Goal: Task Accomplishment & Management: Manage account settings

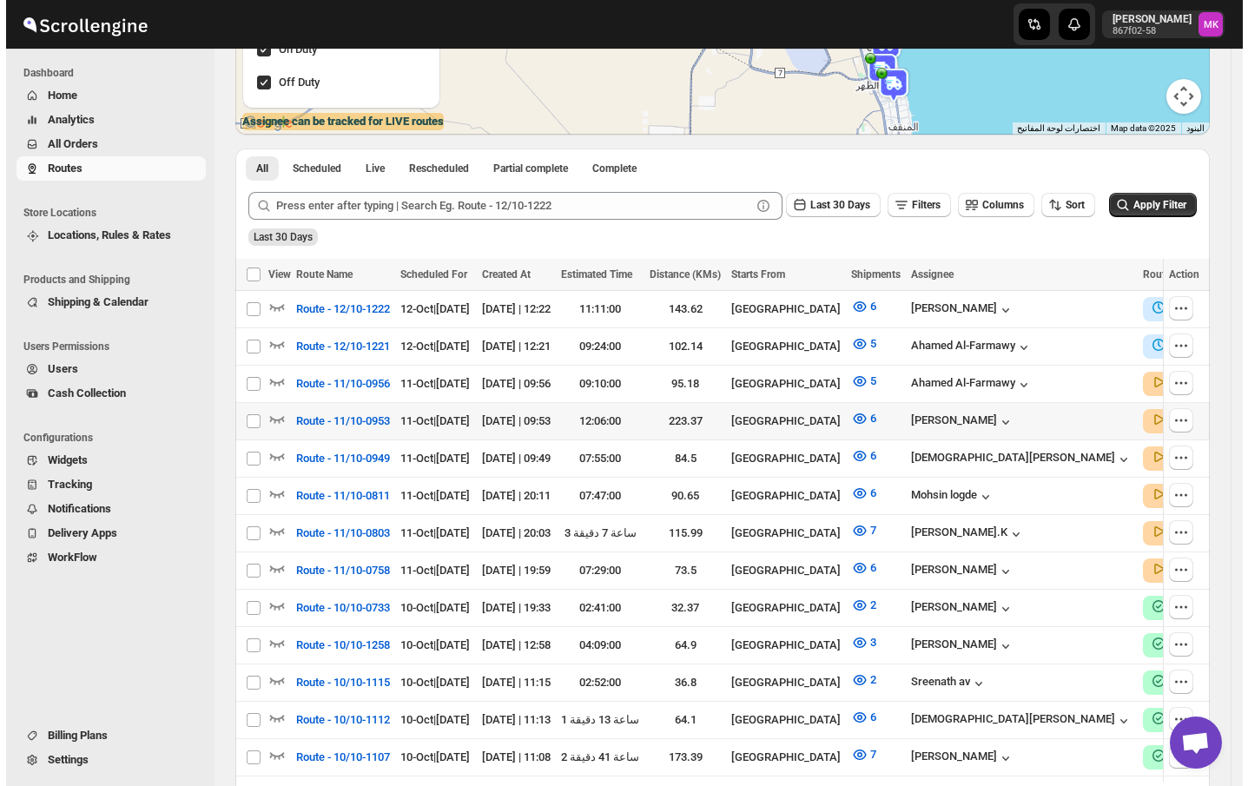
scroll to position [347, 0]
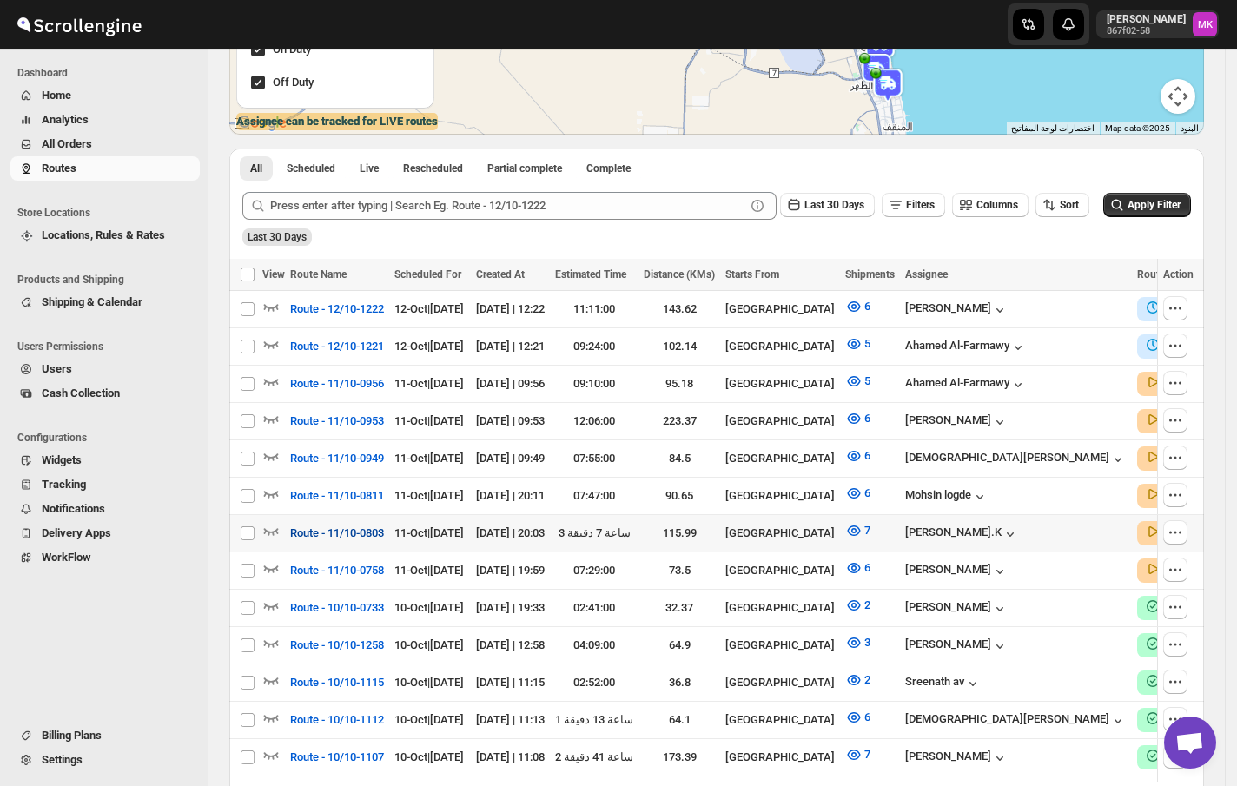
click at [373, 525] on span "Route - 11/10-0803" at bounding box center [337, 533] width 94 height 17
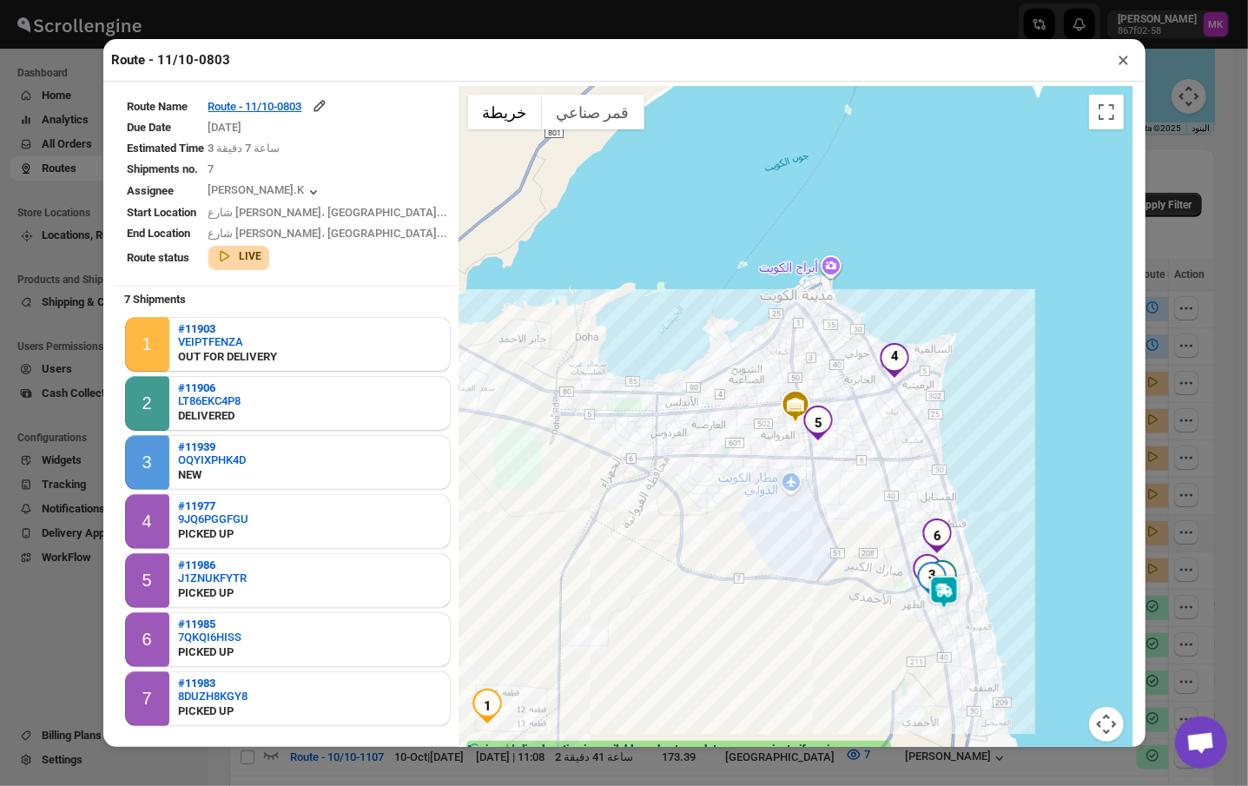
click at [1116, 68] on button "×" at bounding box center [1124, 60] width 25 height 24
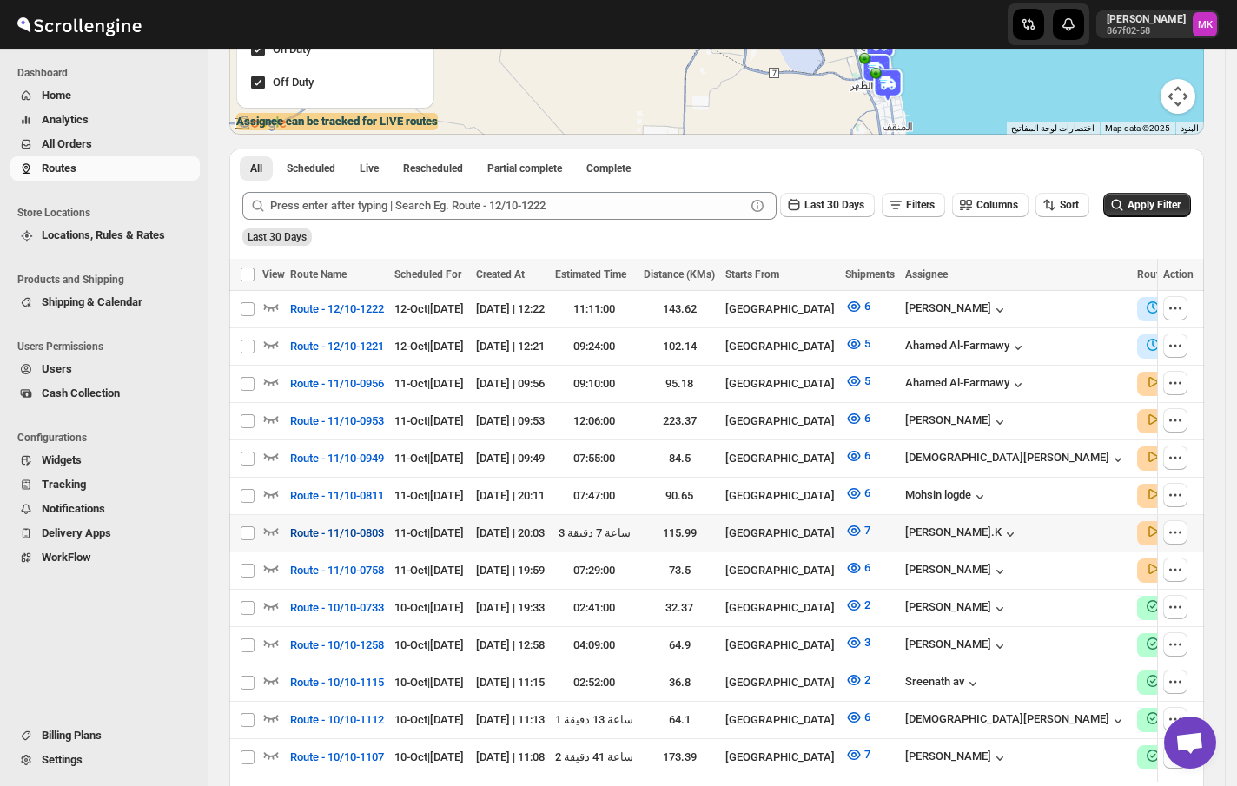
click at [337, 525] on span "Route - 11/10-0803" at bounding box center [337, 533] width 94 height 17
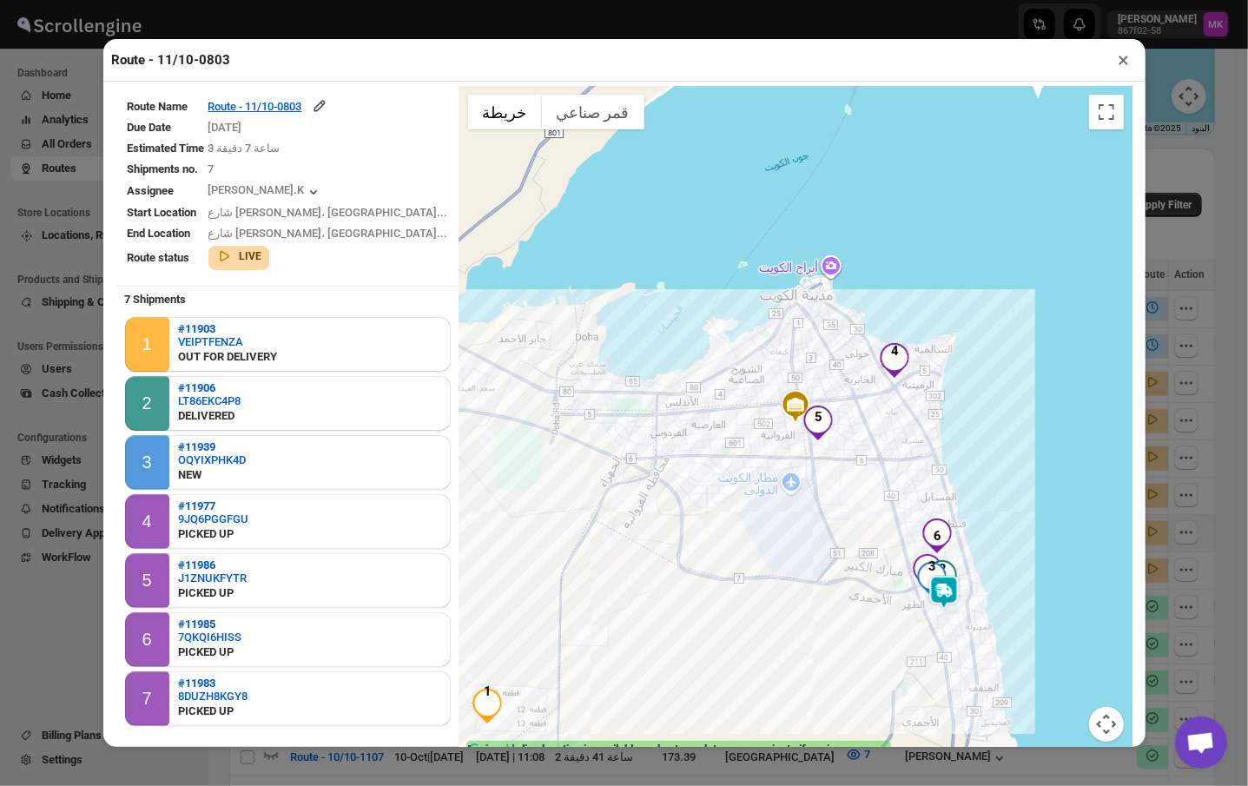
click at [299, 122] on td "[DATE]" at bounding box center [328, 127] width 241 height 19
click at [307, 106] on div "Route - 11/10-0803" at bounding box center [268, 105] width 120 height 17
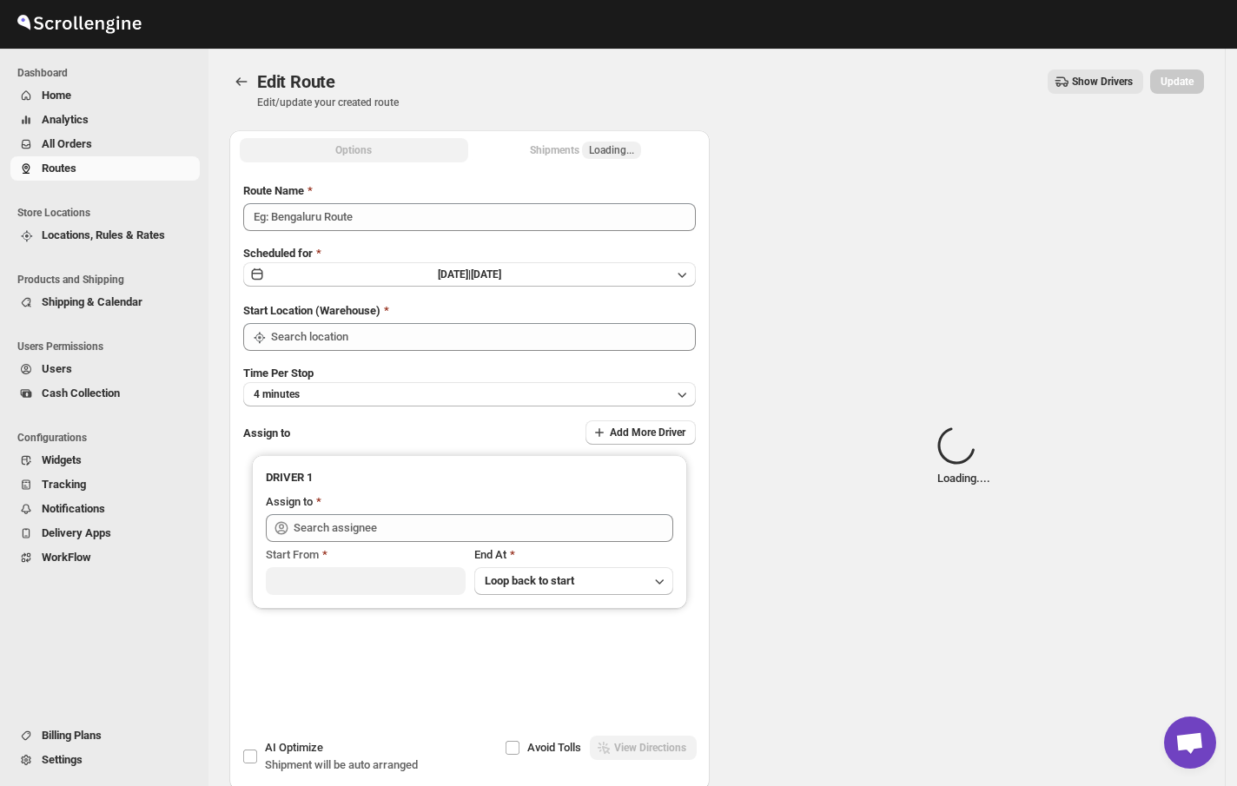
type input "Route - 11/10-0803"
type input "[GEOGRAPHIC_DATA]"
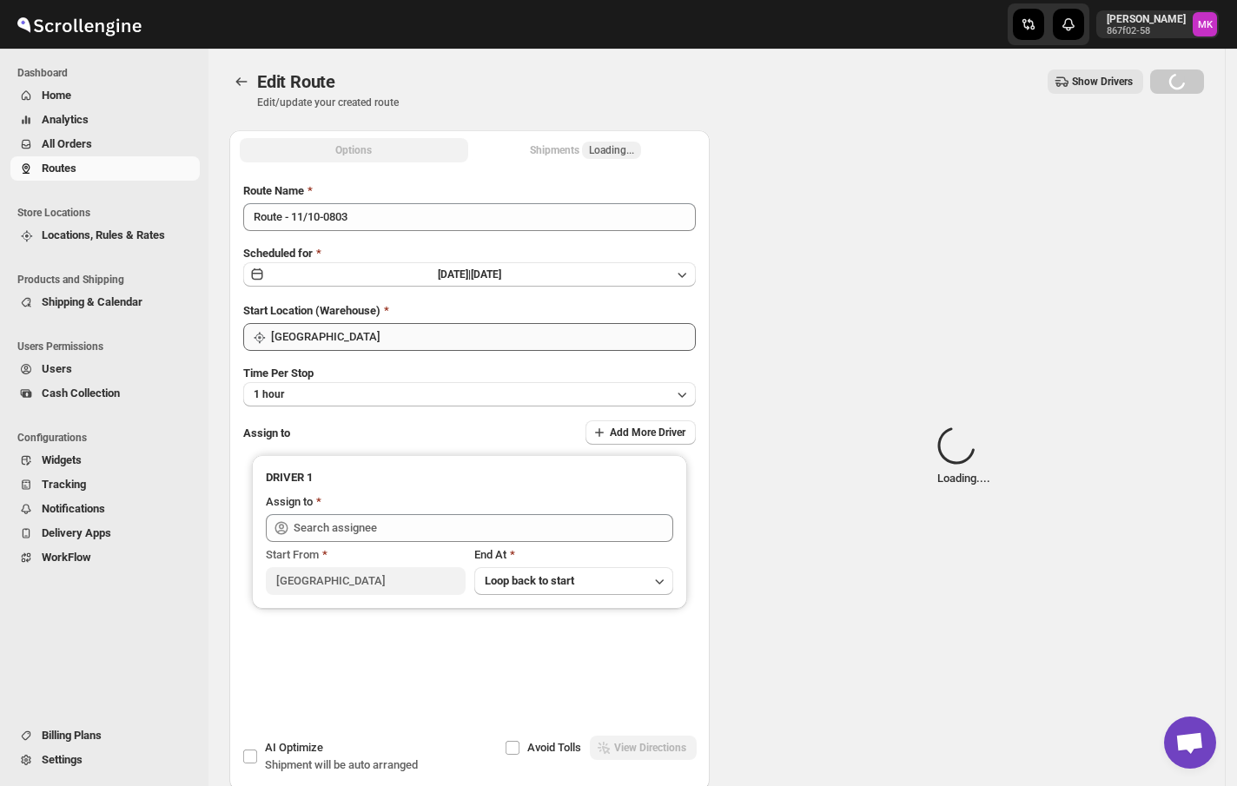
type input "[PERSON_NAME].K ([EMAIL_ADDRESS][DOMAIN_NAME])"
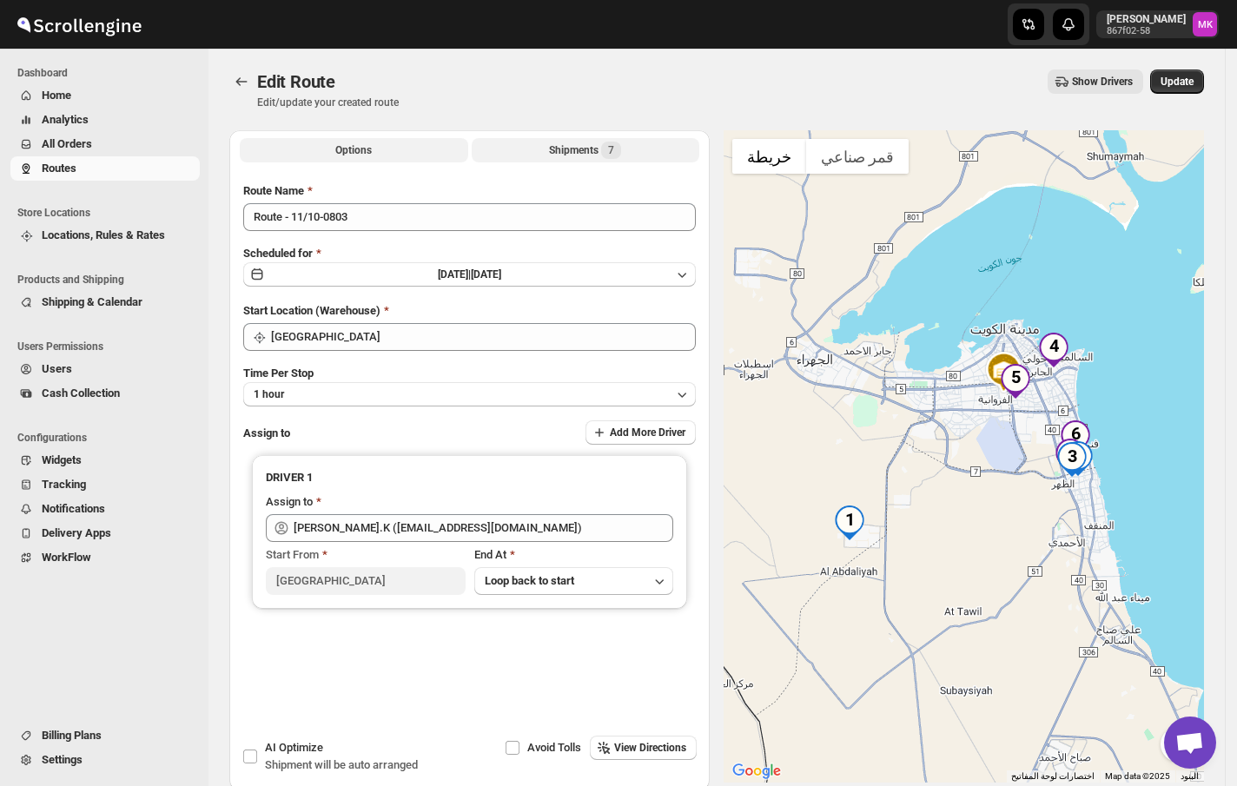
click at [559, 141] on button "Shipments 7" at bounding box center [586, 150] width 228 height 24
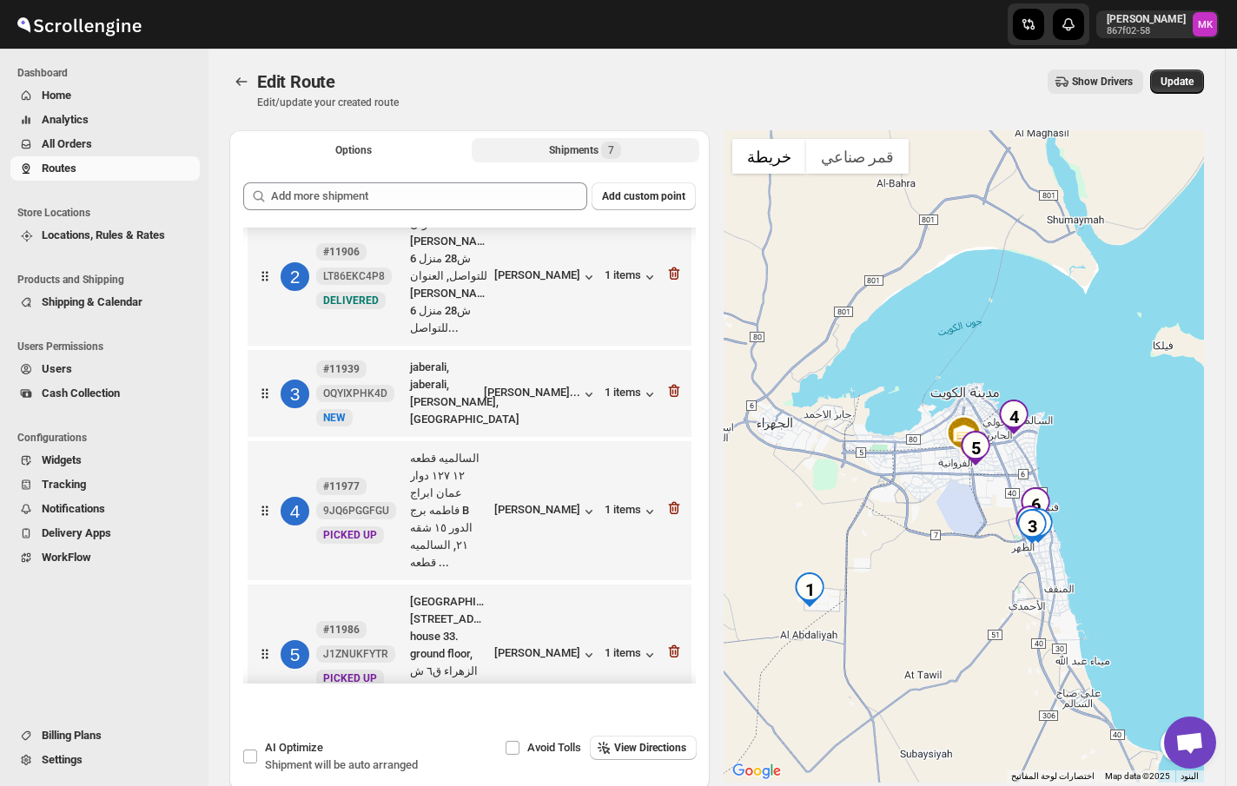
scroll to position [345, 0]
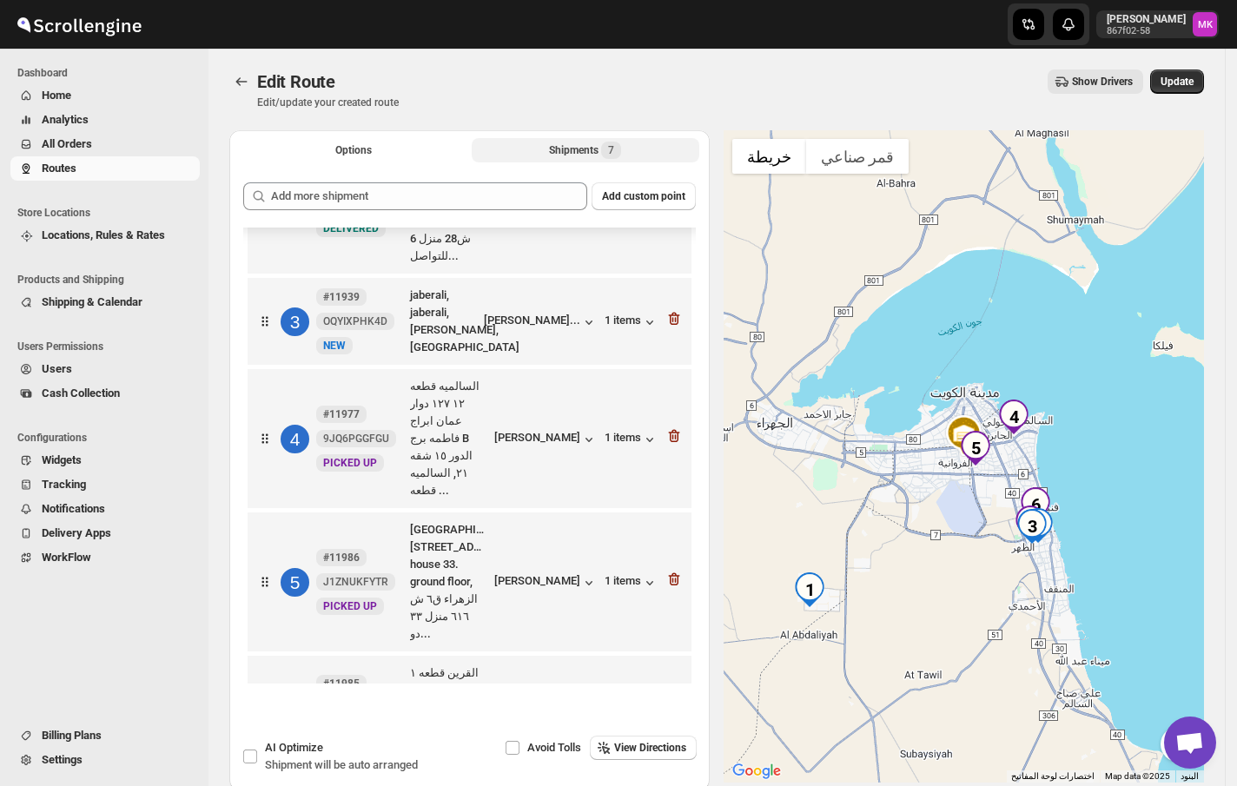
click at [671, 697] on icon "button" at bounding box center [673, 705] width 17 height 17
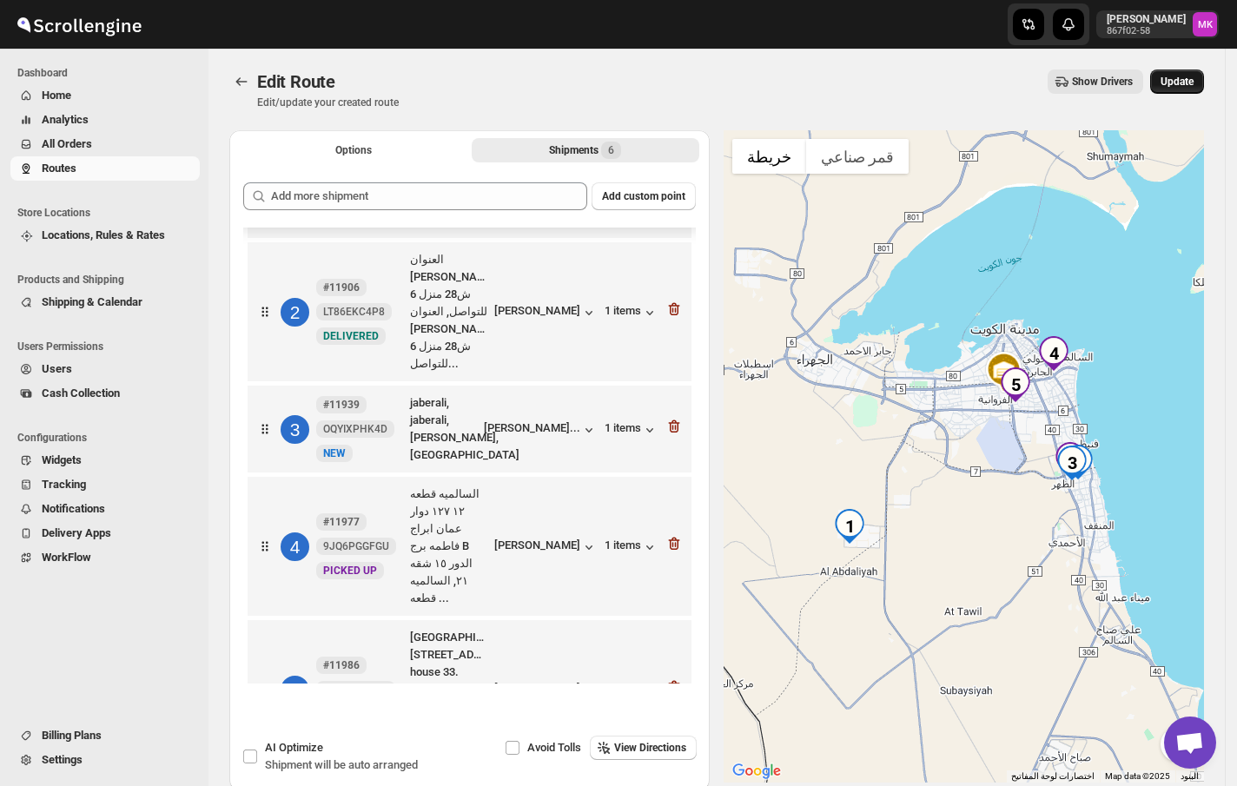
click at [1172, 78] on span "Update" at bounding box center [1176, 82] width 33 height 14
